Goal: Information Seeking & Learning: Check status

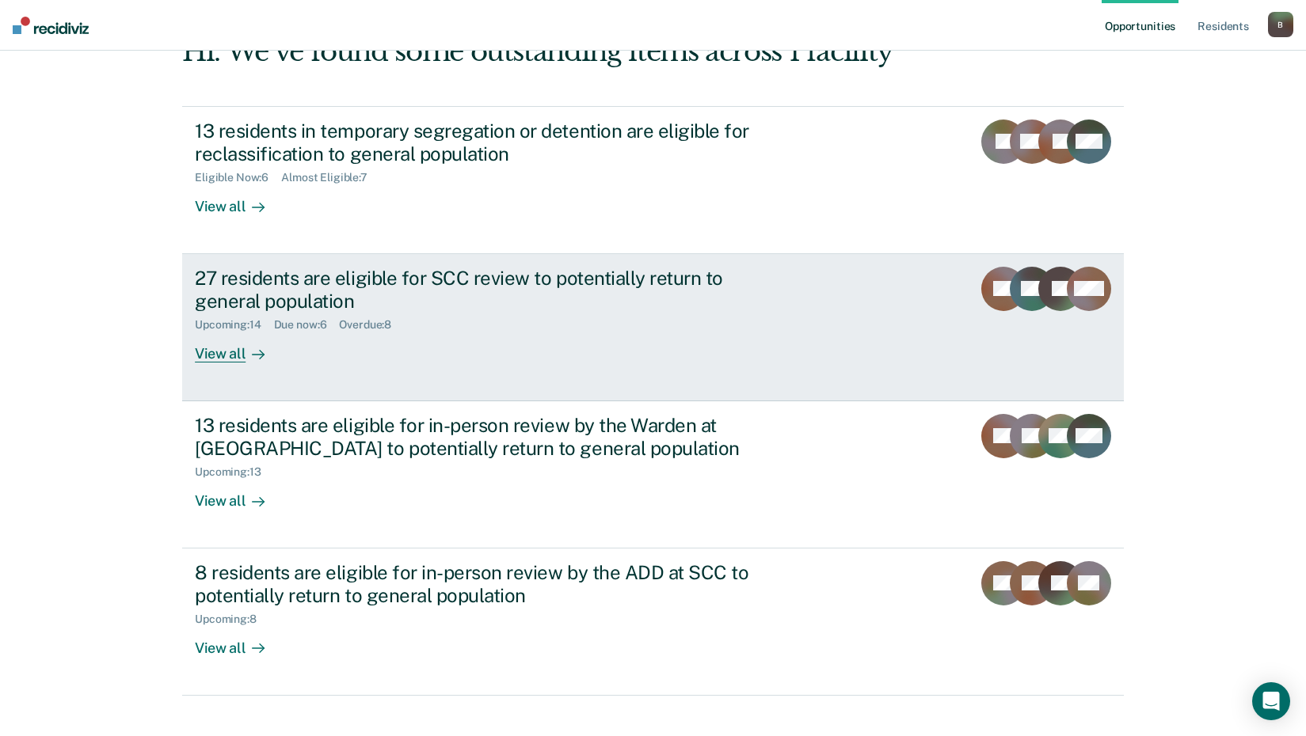
scroll to position [120, 0]
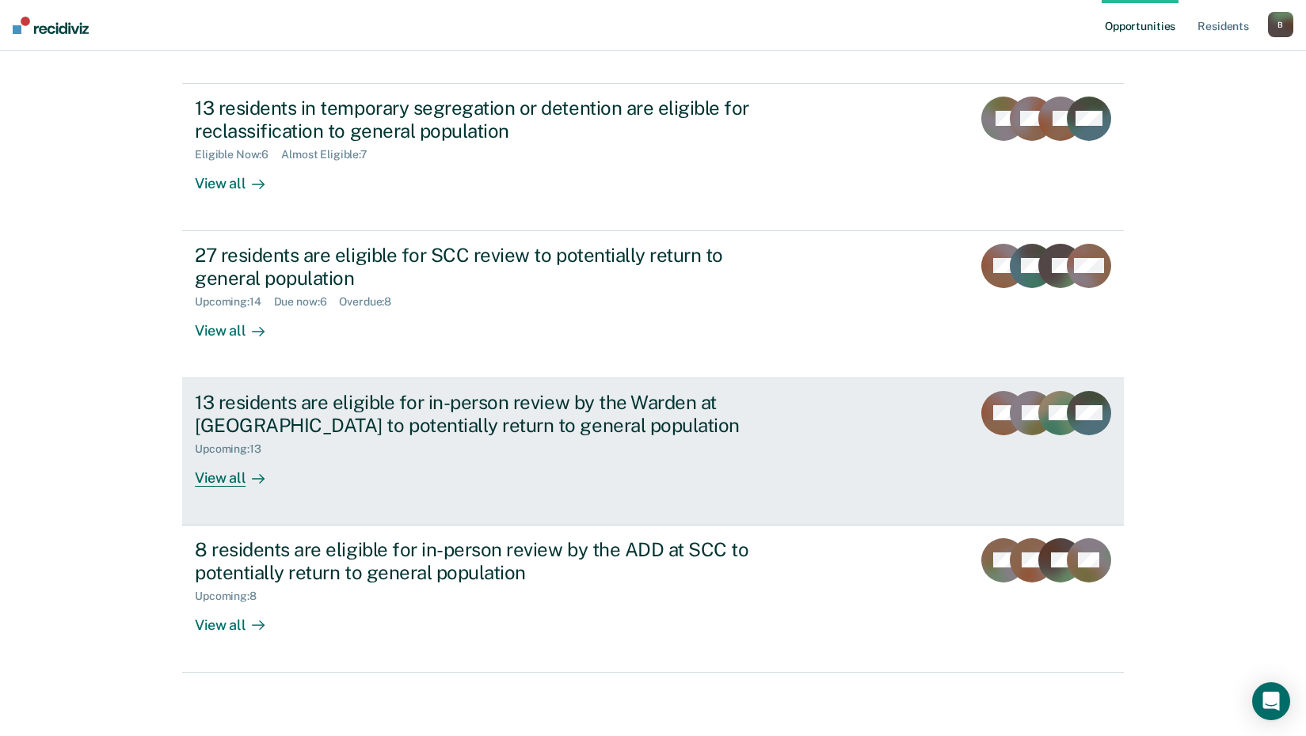
click at [490, 460] on div "13 residents are eligible for in-person review by the Warden at SCC to potentia…" at bounding box center [492, 439] width 594 height 96
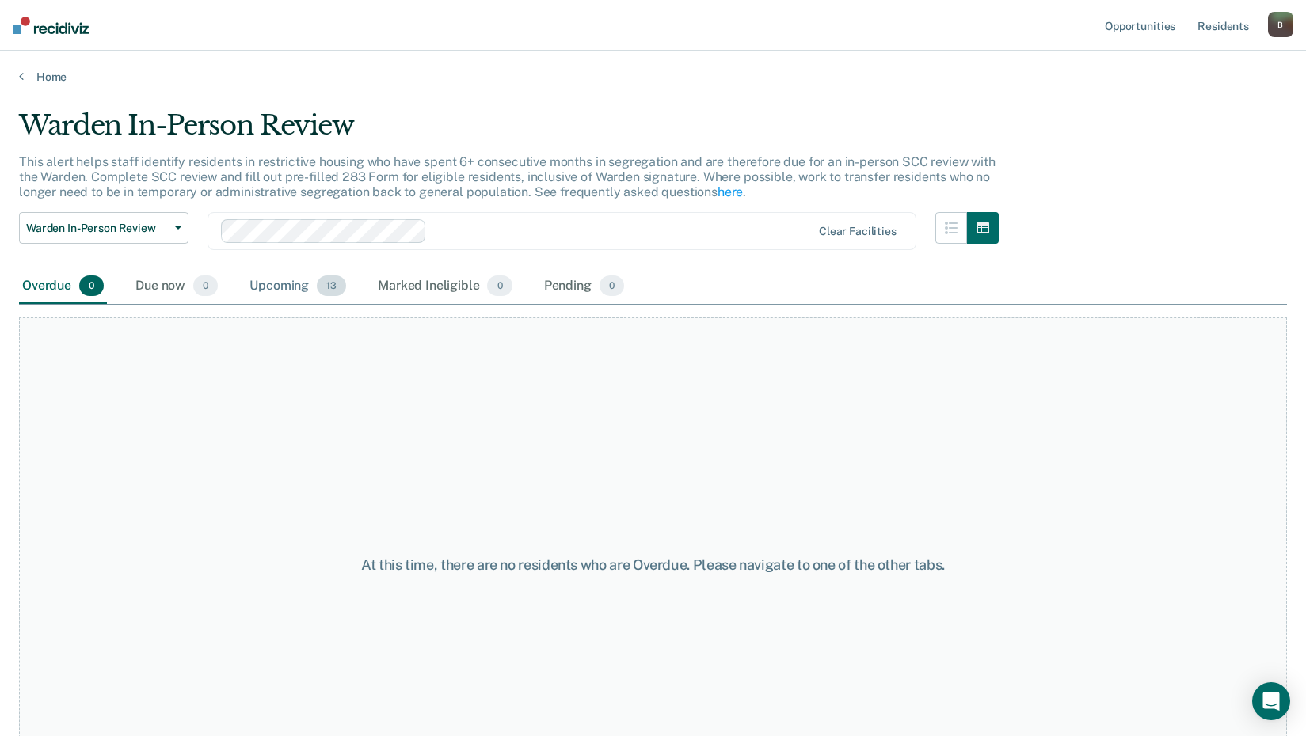
click at [300, 291] on div "Upcoming 13" at bounding box center [297, 286] width 103 height 35
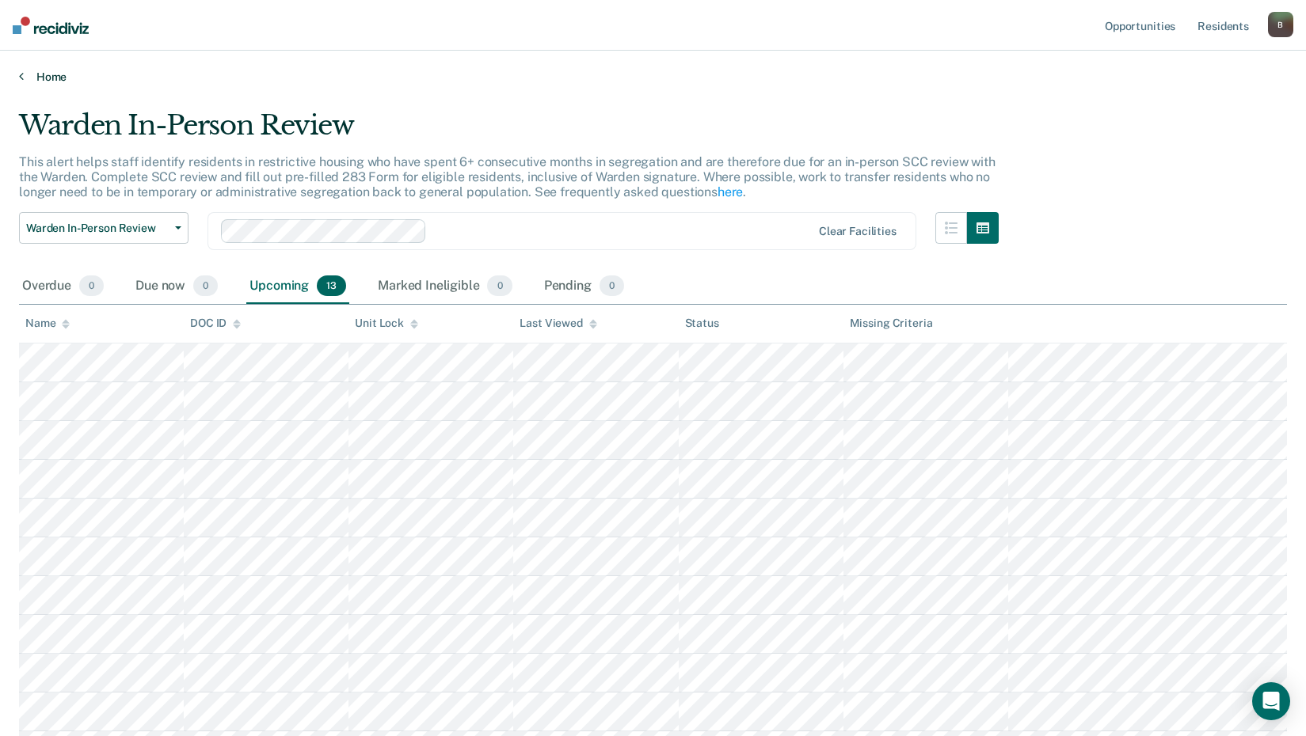
click at [40, 78] on link "Home" at bounding box center [653, 77] width 1268 height 14
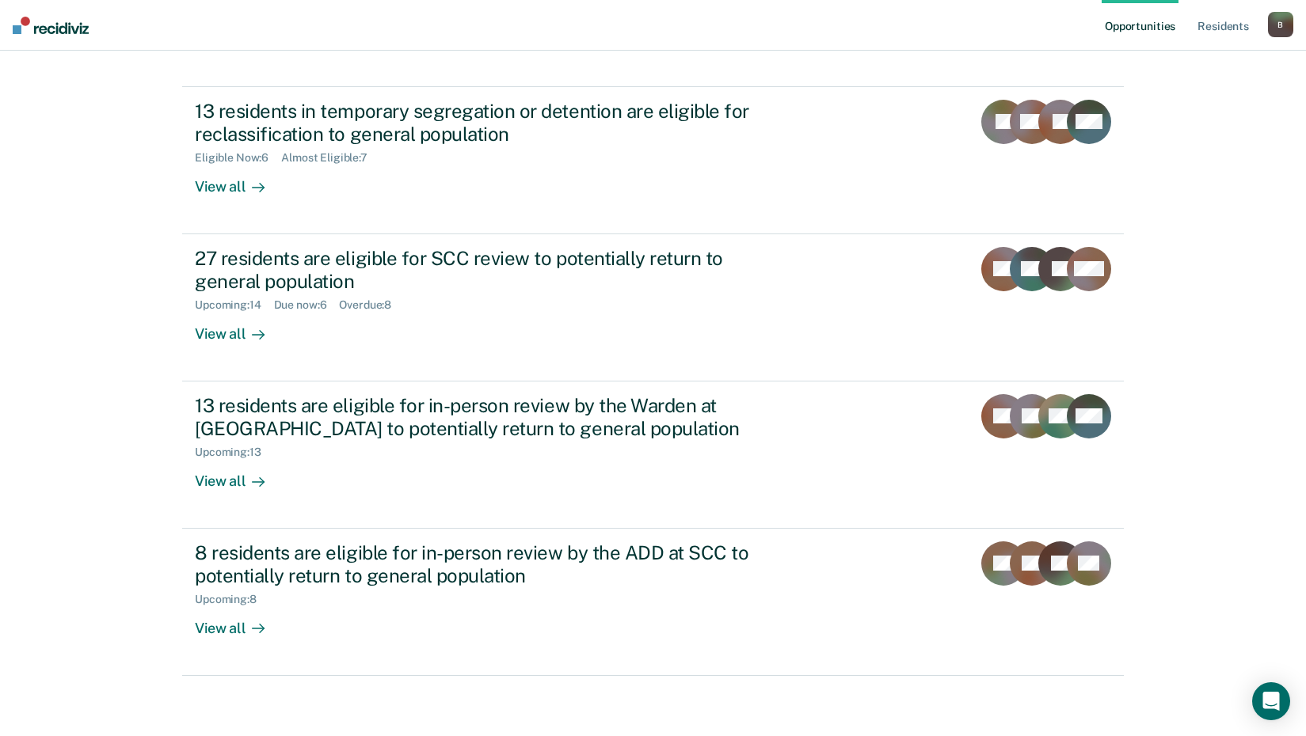
scroll to position [120, 0]
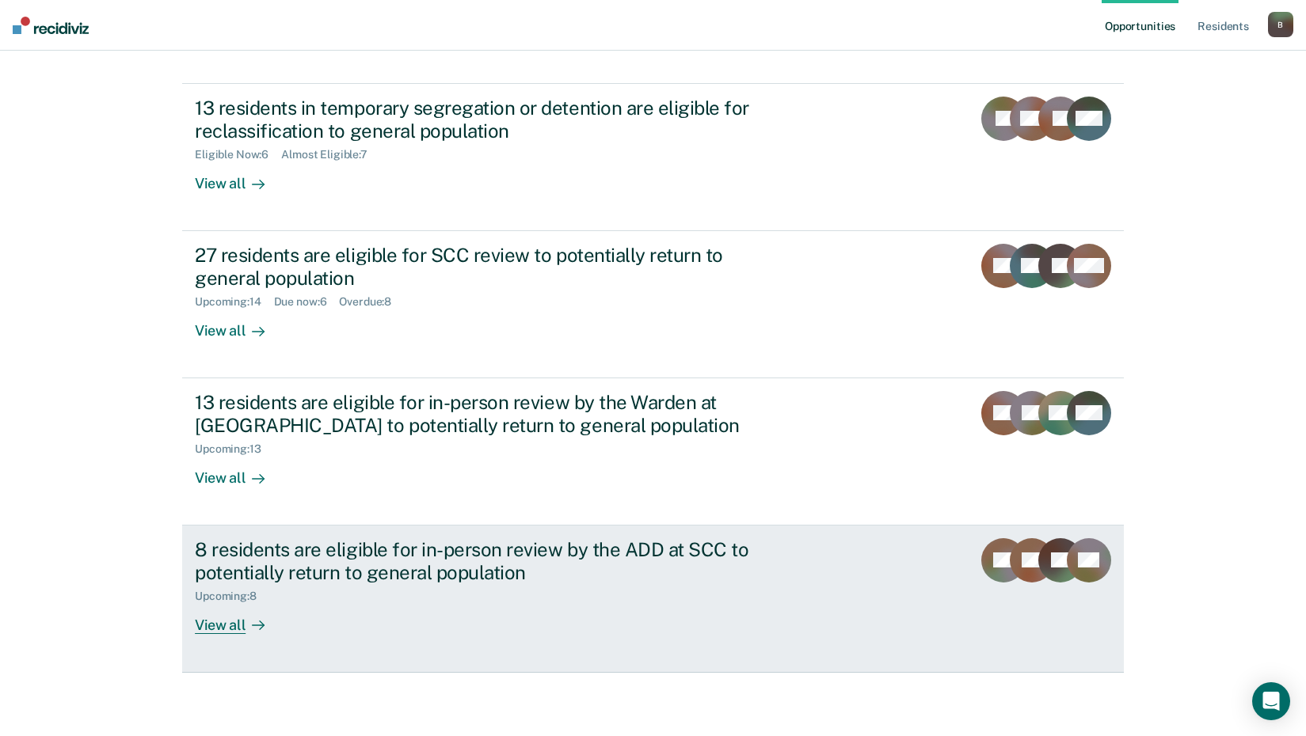
click at [358, 576] on div "8 residents are eligible for in-person review by the ADD at SCC to potentially …" at bounding box center [473, 561] width 556 height 46
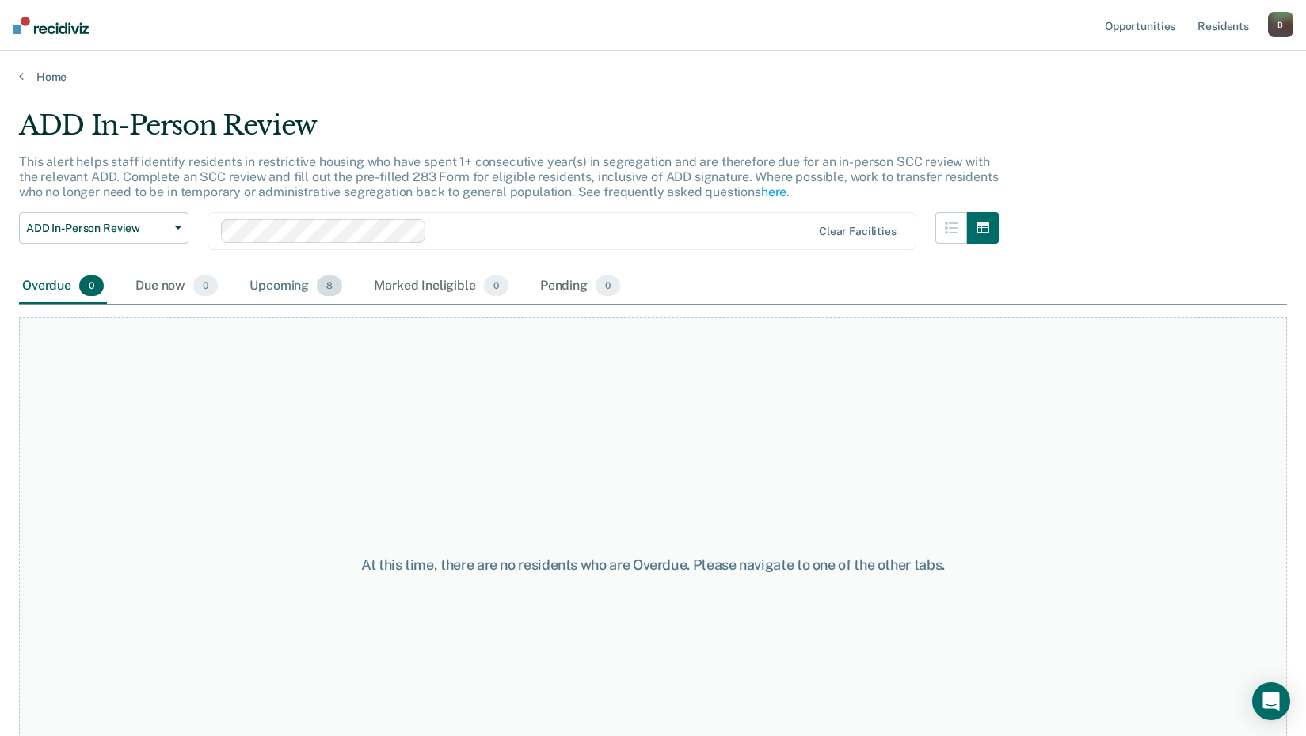
click at [287, 284] on div "Upcoming 8" at bounding box center [295, 286] width 99 height 35
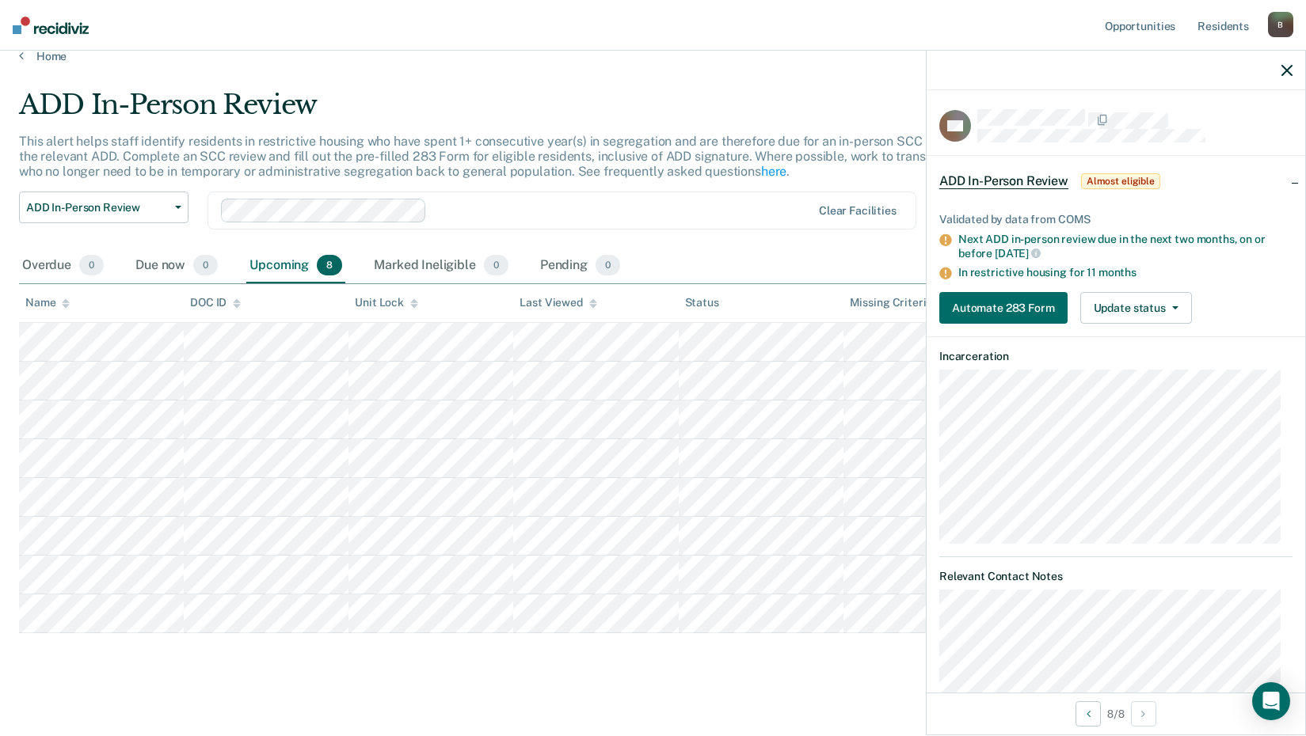
scroll to position [32, 0]
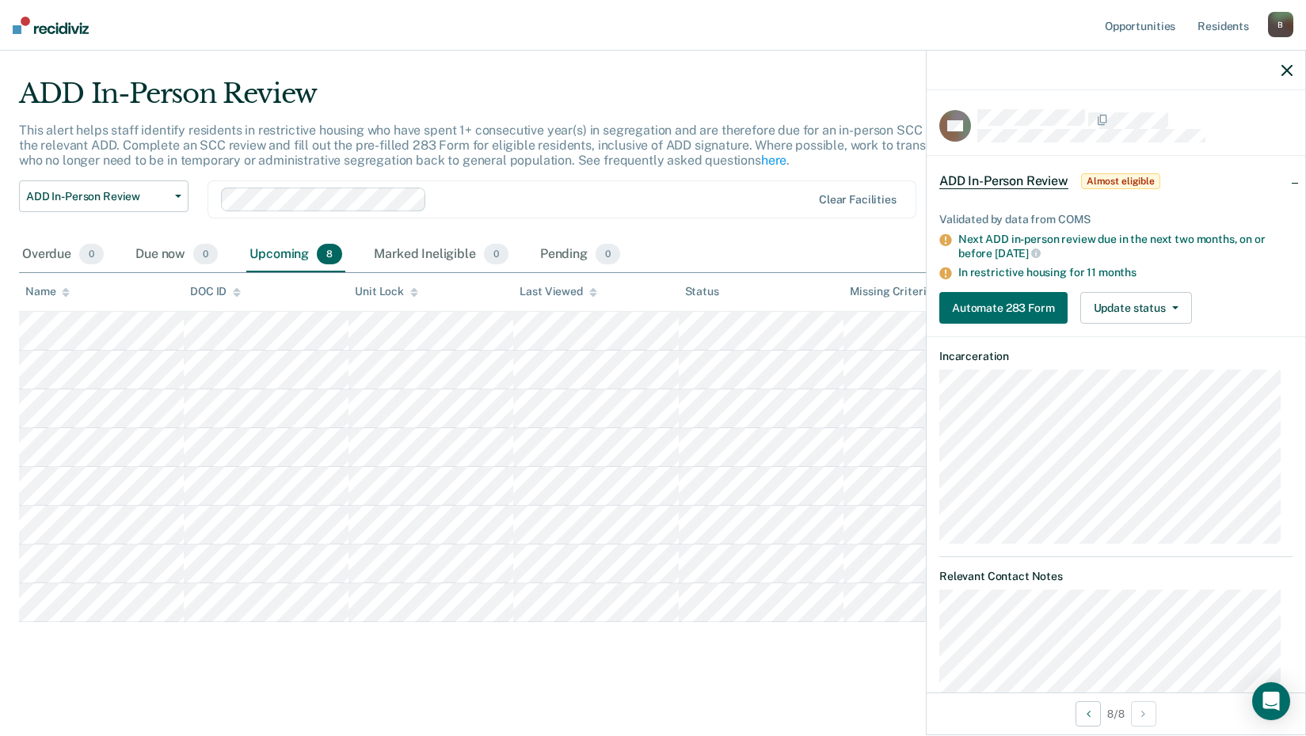
click at [1280, 62] on div at bounding box center [1115, 71] width 379 height 40
click at [1292, 70] on icon "button" at bounding box center [1286, 70] width 11 height 11
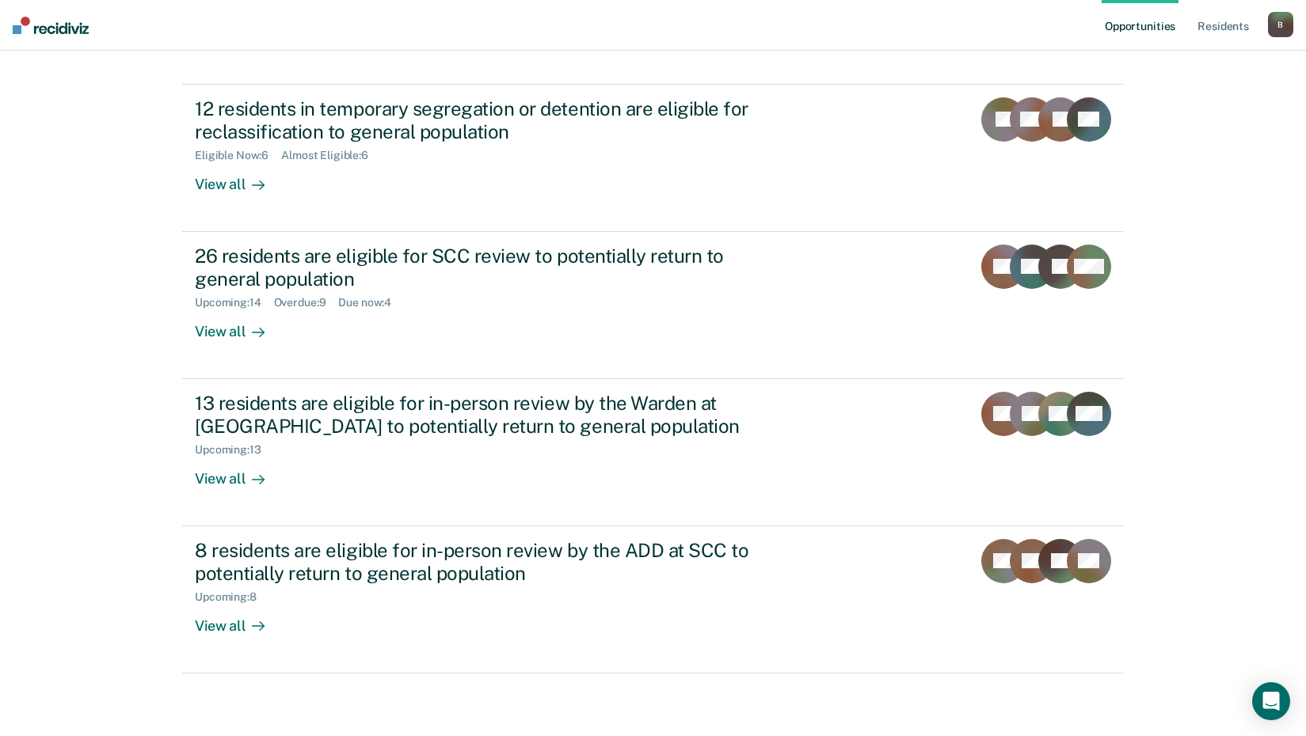
scroll to position [120, 0]
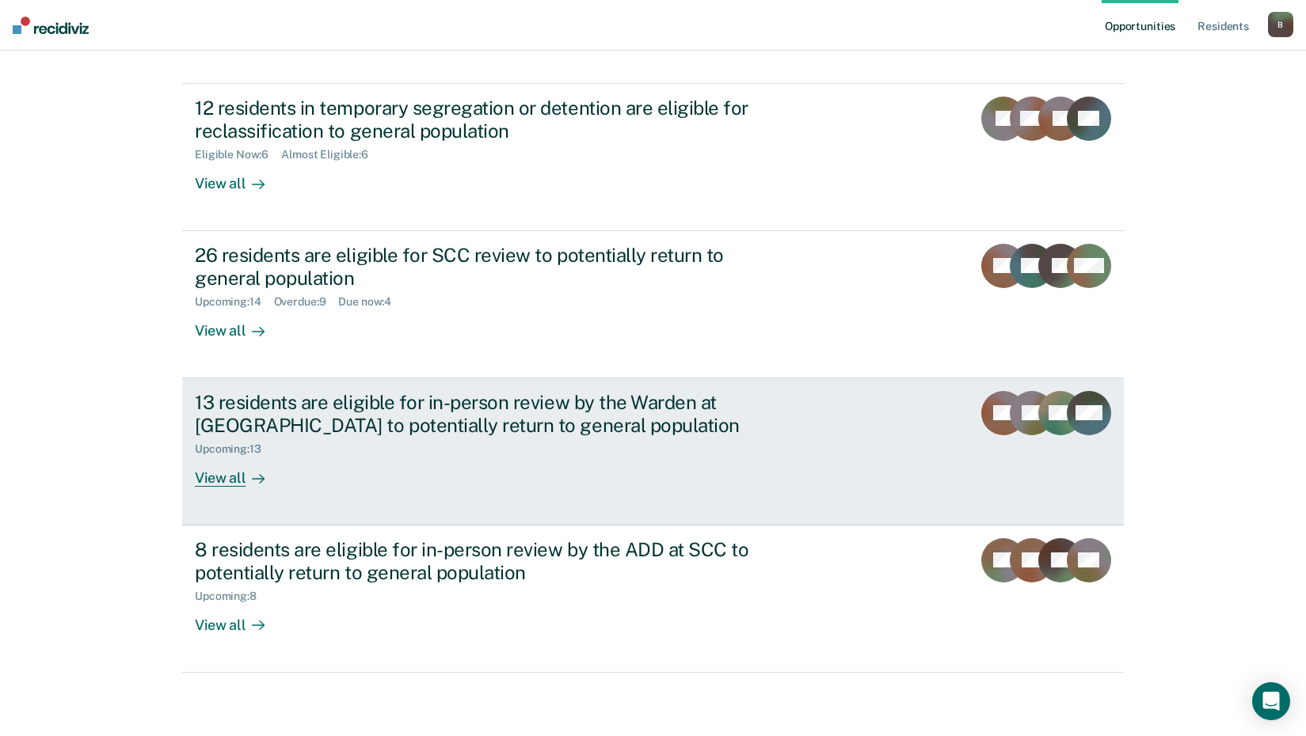
click at [206, 455] on div "Upcoming : 13" at bounding box center [234, 449] width 79 height 13
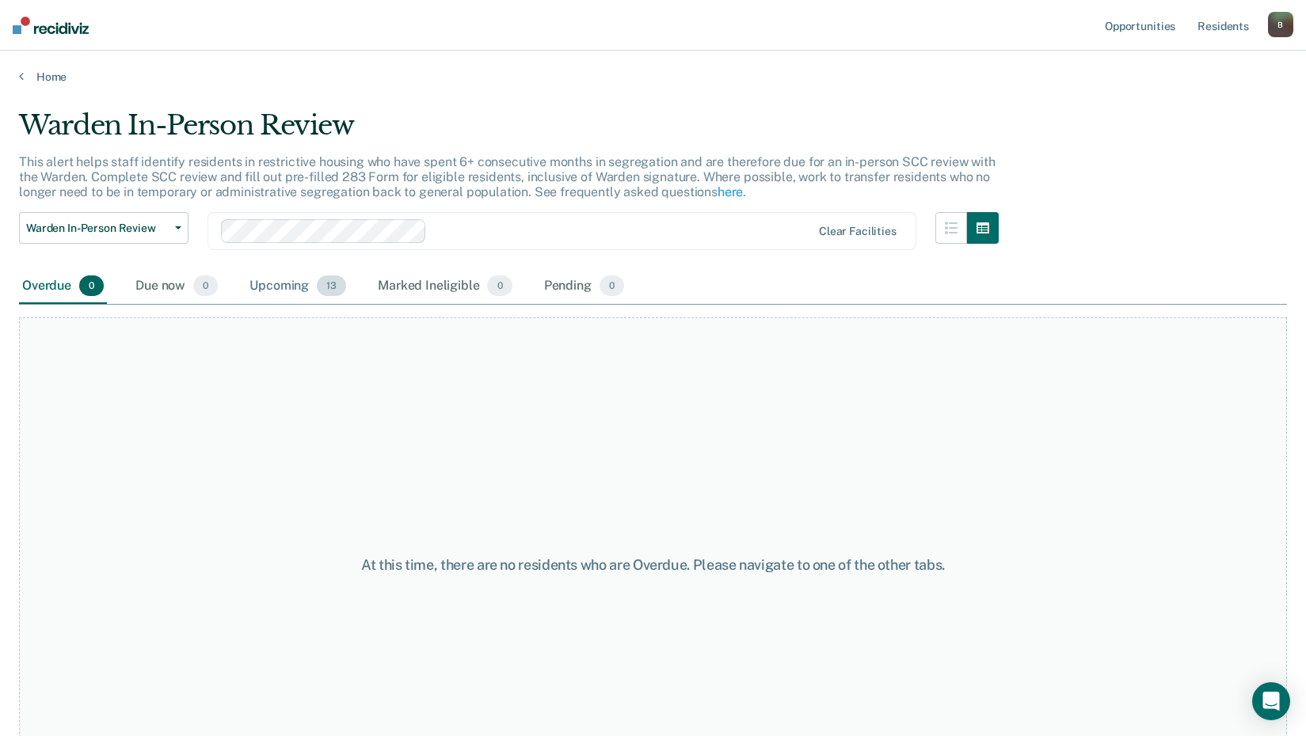
click at [299, 279] on div "Upcoming 13" at bounding box center [297, 286] width 103 height 35
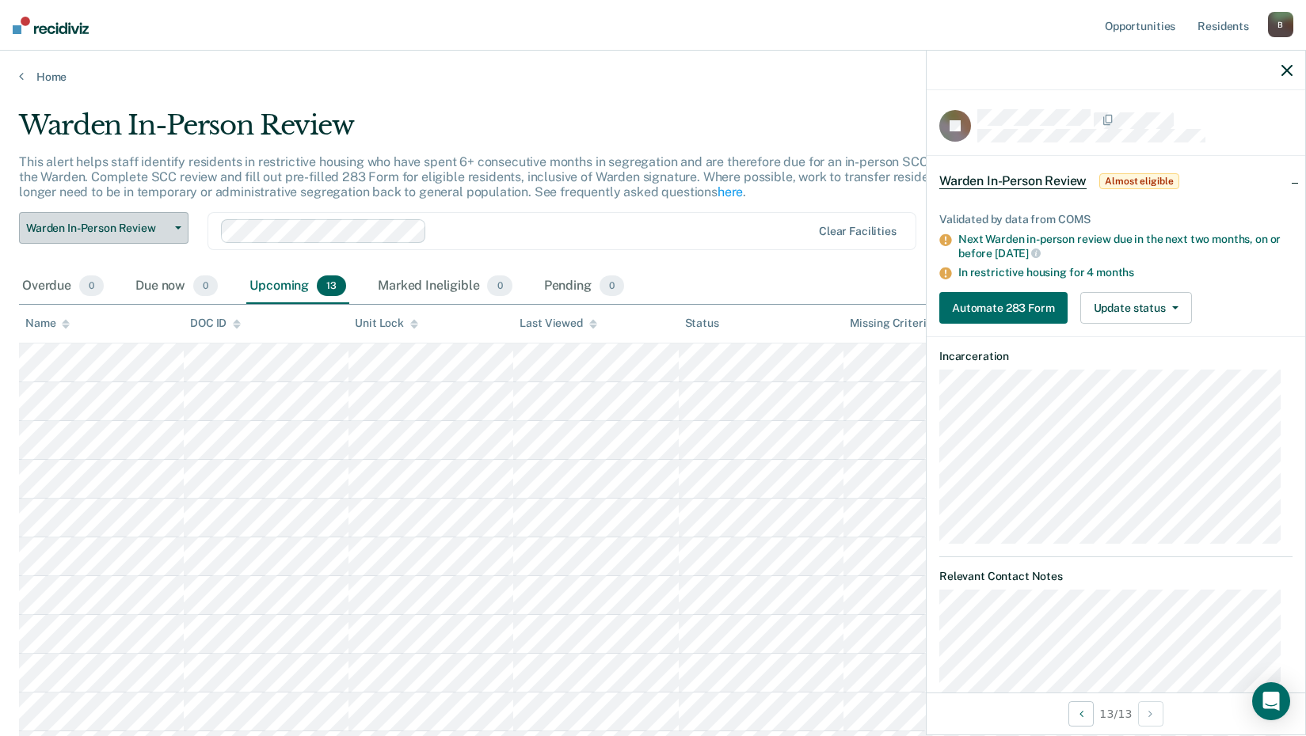
click at [177, 238] on button "Warden In-Person Review" at bounding box center [103, 228] width 169 height 32
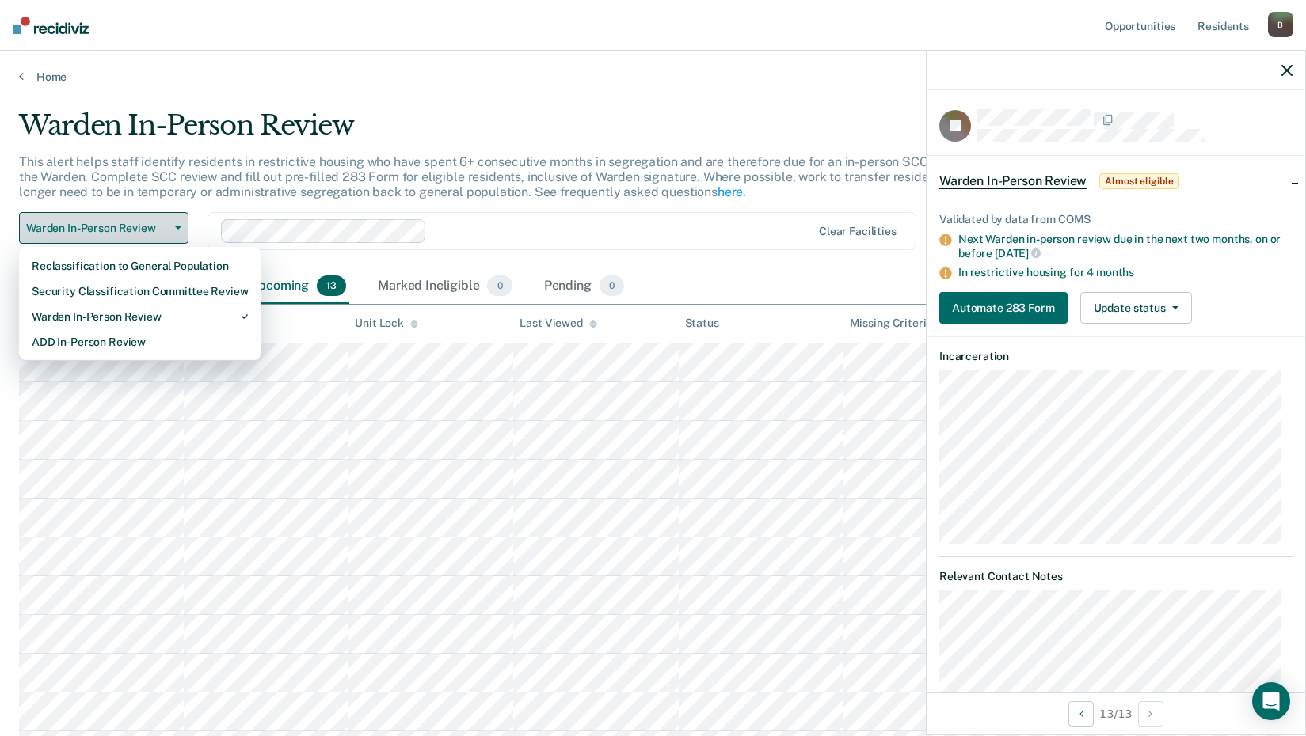
click at [179, 230] on button "Warden In-Person Review" at bounding box center [103, 228] width 169 height 32
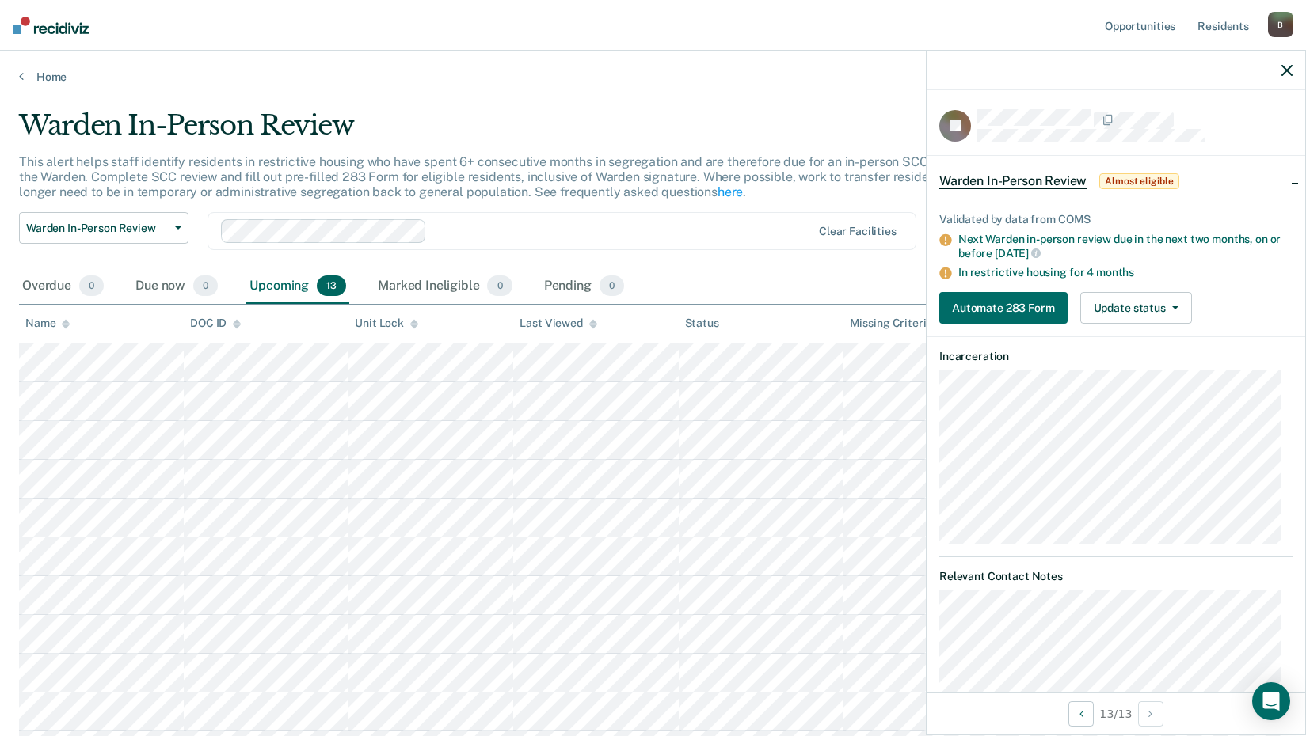
click at [1281, 65] on icon "button" at bounding box center [1286, 70] width 11 height 11
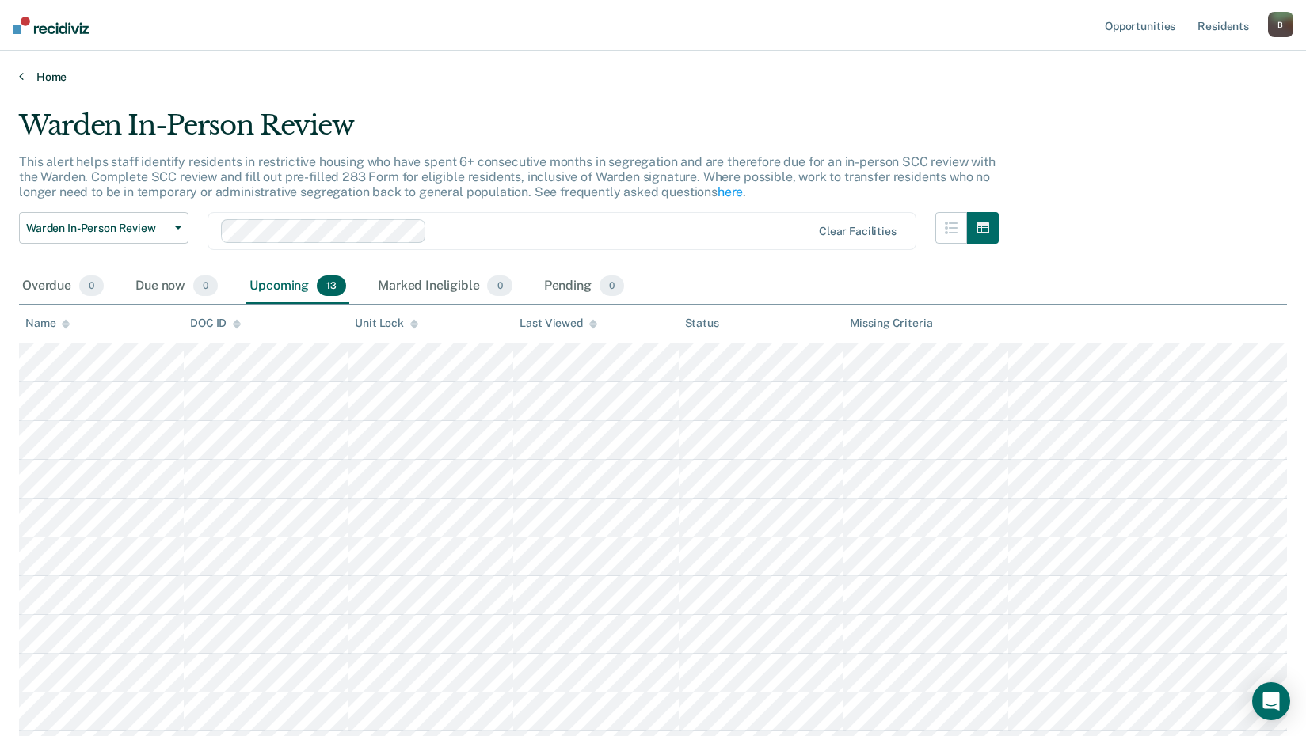
click at [59, 79] on link "Home" at bounding box center [653, 77] width 1268 height 14
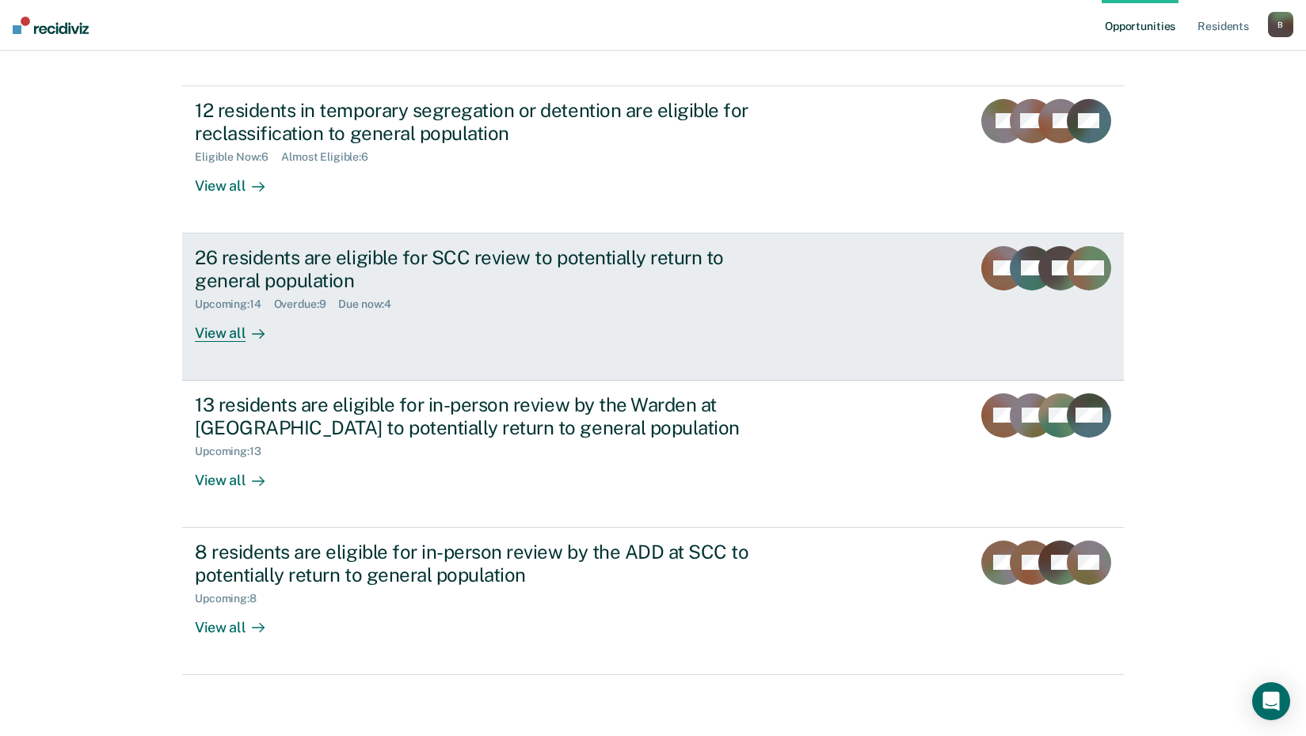
scroll to position [120, 0]
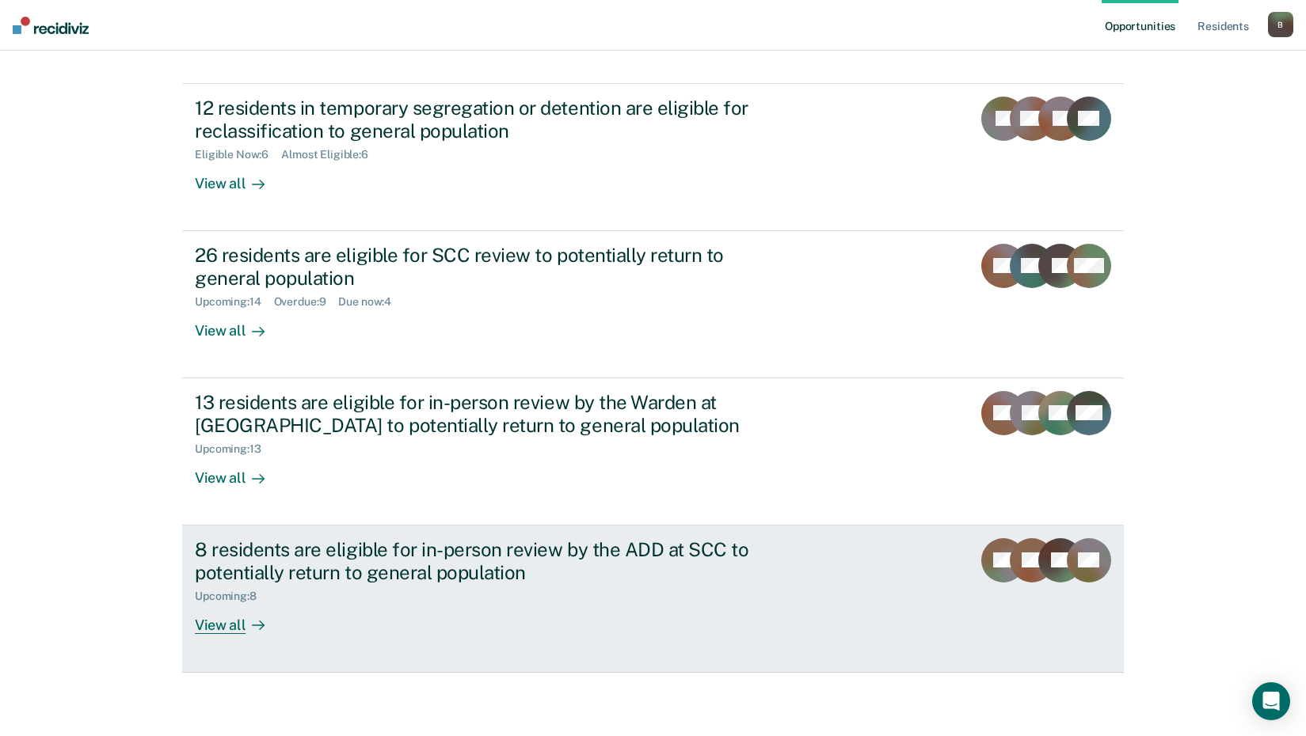
click at [441, 546] on div "8 residents are eligible for in-person review by the ADD at SCC to potentially …" at bounding box center [473, 561] width 556 height 46
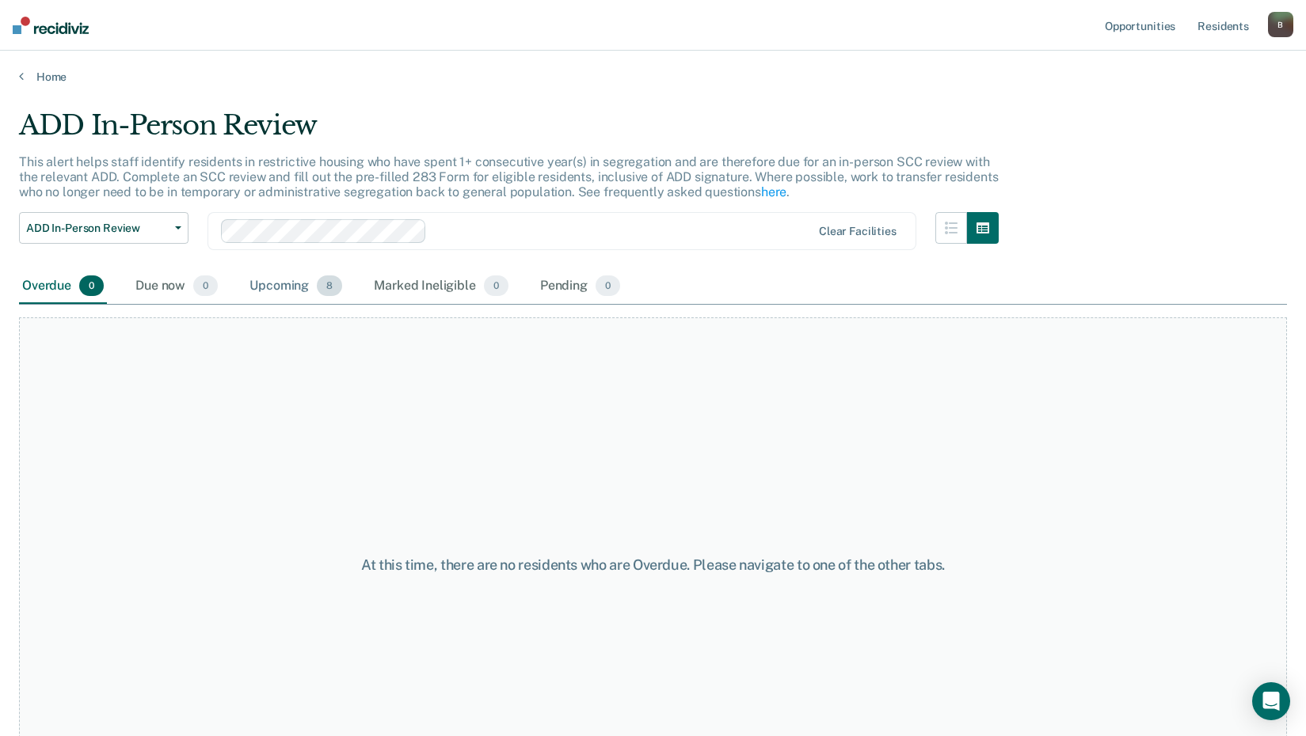
click at [316, 299] on div "Upcoming 8" at bounding box center [295, 286] width 99 height 35
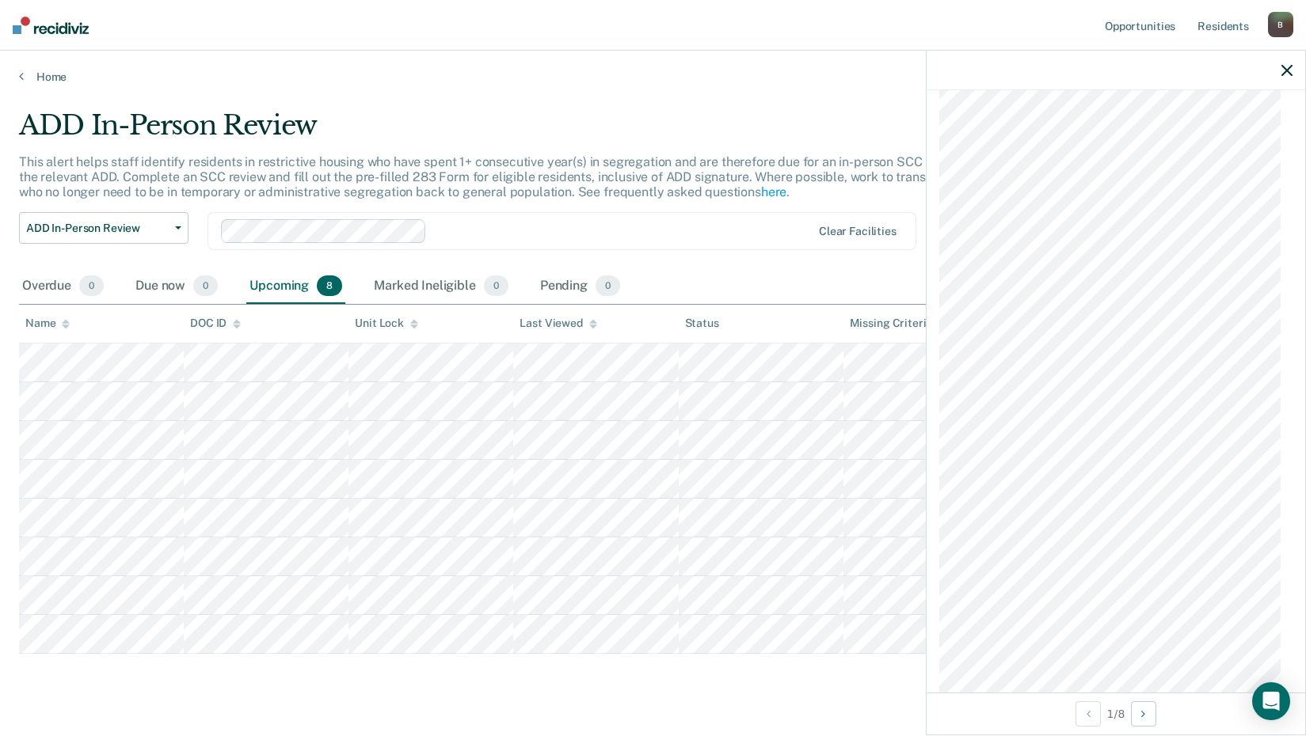
scroll to position [792, 0]
